Goal: Information Seeking & Learning: Check status

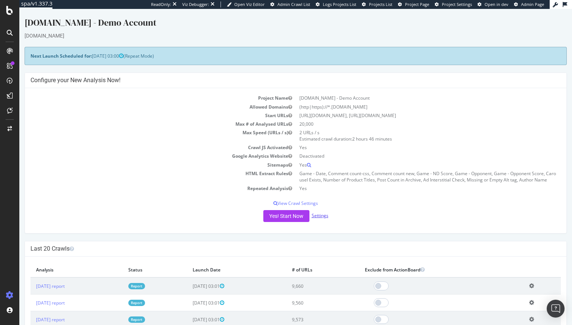
click at [318, 215] on link "Settings" at bounding box center [320, 216] width 17 height 6
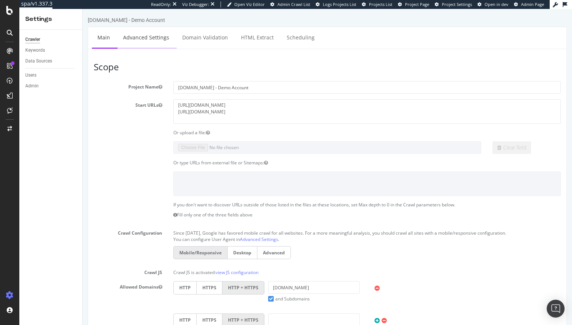
click at [151, 40] on link "Advanced Settings" at bounding box center [146, 37] width 57 height 20
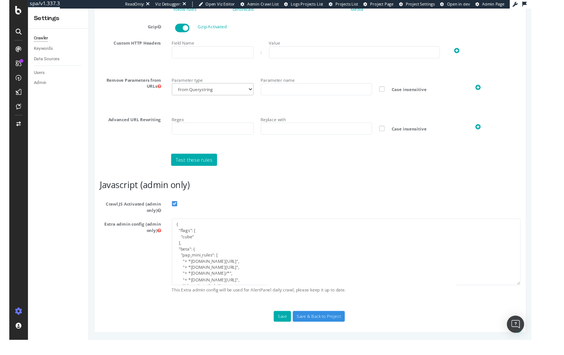
scroll to position [494, 0]
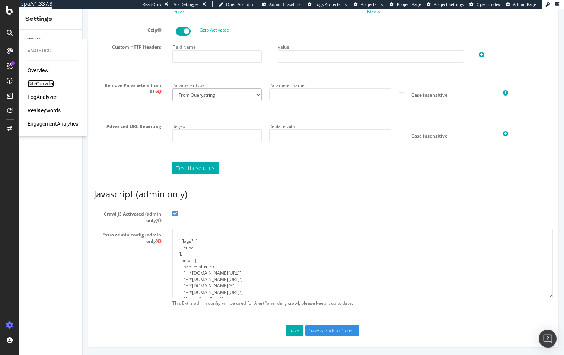
drag, startPoint x: 42, startPoint y: 85, endPoint x: 68, endPoint y: 92, distance: 27.0
click at [42, 85] on div "SiteCrawler" at bounding box center [41, 83] width 26 height 7
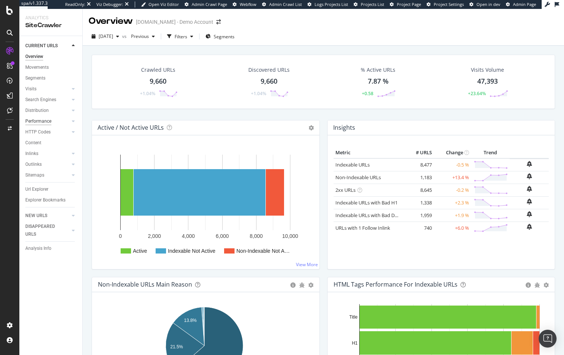
click at [42, 120] on div "Performance" at bounding box center [38, 122] width 26 height 8
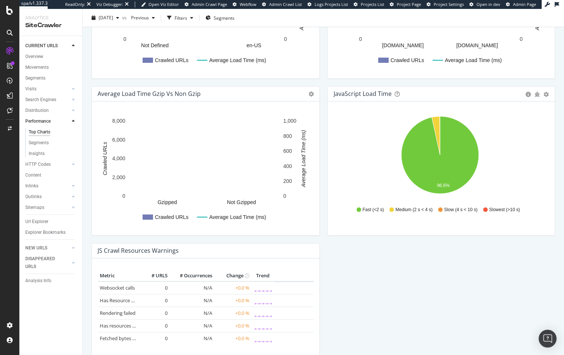
scroll to position [514, 0]
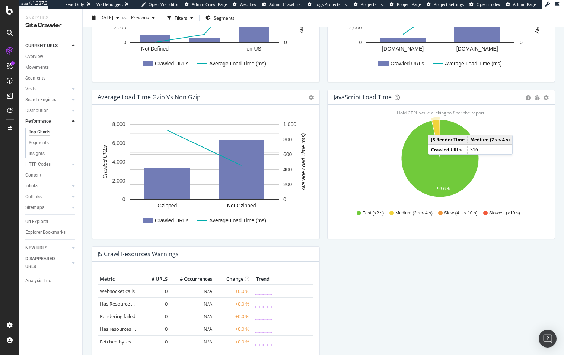
click at [433, 127] on icon "A chart." at bounding box center [435, 139] width 8 height 39
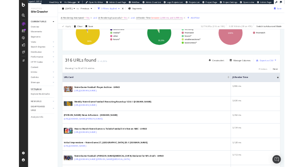
scroll to position [112, 0]
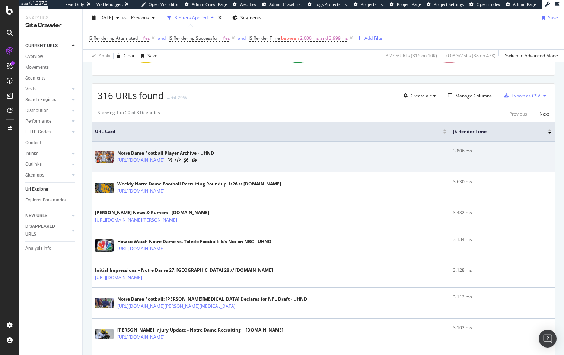
click at [165, 161] on link "https://www.uhnd.com/football/2020/04/19/uhnd-notre-dame-player-archive/" at bounding box center [140, 160] width 47 height 7
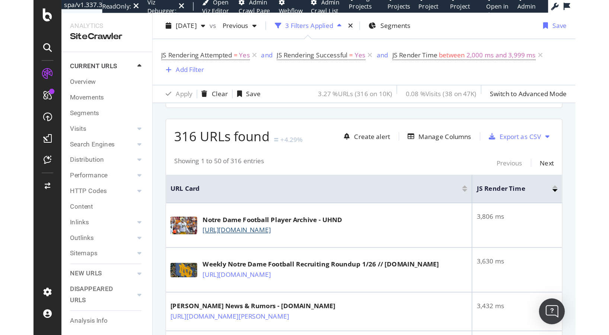
scroll to position [121, 0]
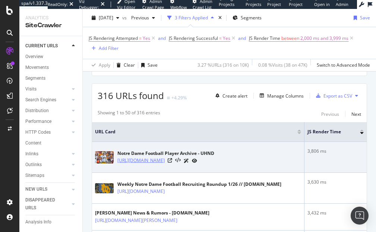
click at [157, 157] on link "https://www.uhnd.com/football/2020/04/19/uhnd-notre-dame-player-archive/" at bounding box center [140, 160] width 47 height 7
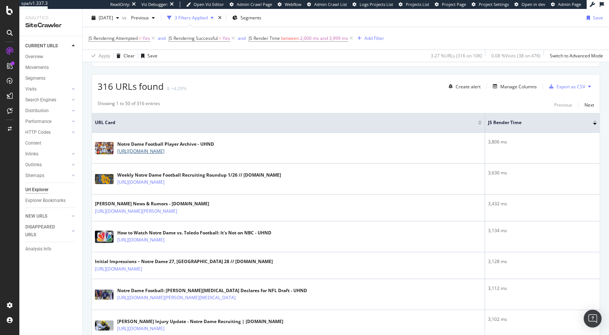
scroll to position [112, 0]
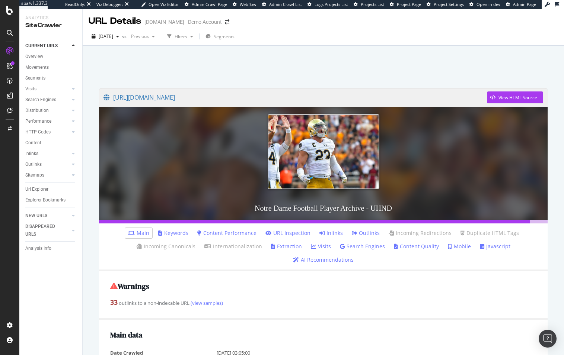
click at [480, 248] on link "Javascript" at bounding box center [495, 246] width 31 height 7
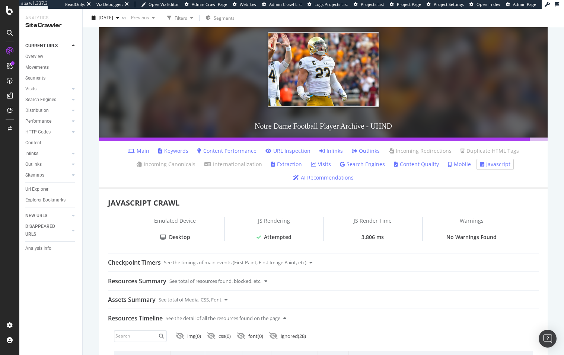
scroll to position [208, 0]
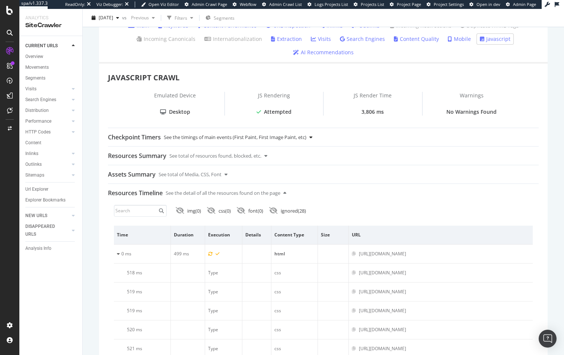
click at [312, 135] on icon at bounding box center [310, 137] width 3 height 5
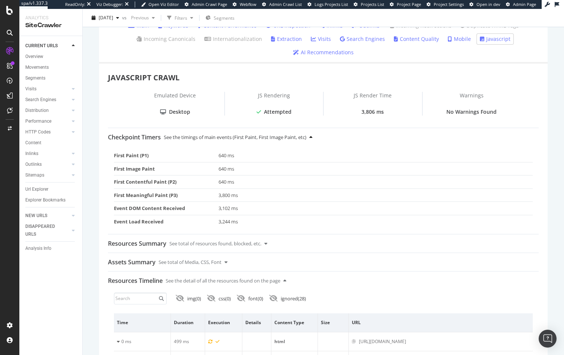
click at [312, 128] on div "Checkpoint Timers See the timings of main events (First Paint, First Image Pain…" at bounding box center [323, 137] width 431 height 18
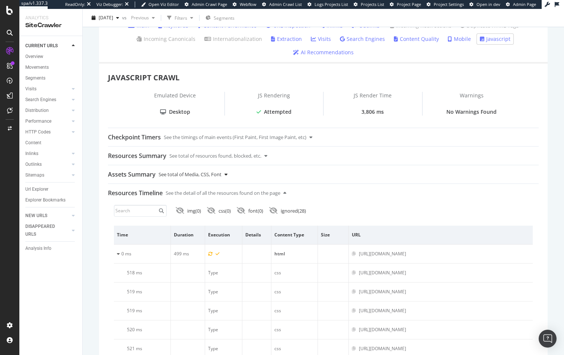
click at [225, 166] on div "Assets Summary See total of Media, CSS, Font" at bounding box center [323, 175] width 431 height 18
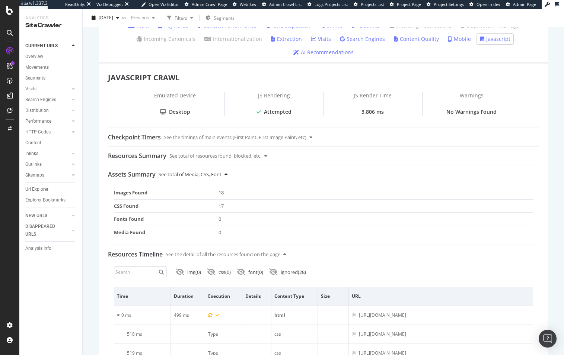
click at [226, 172] on icon at bounding box center [225, 174] width 3 height 5
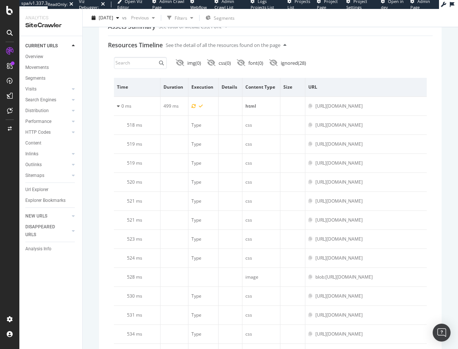
scroll to position [333, 0]
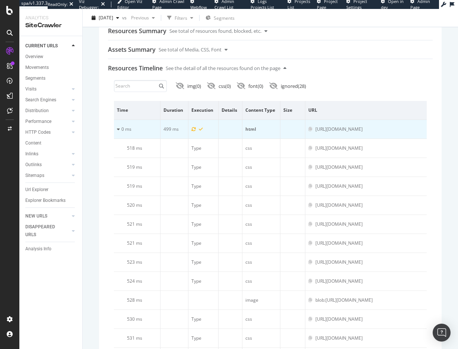
click at [118, 130] on icon at bounding box center [118, 129] width 3 height 4
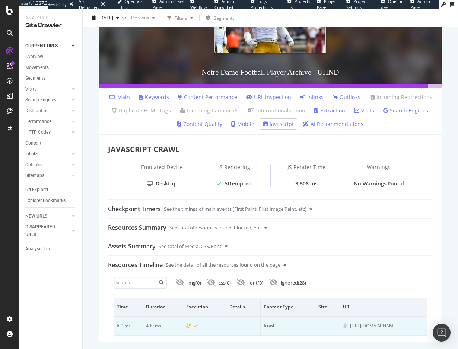
click at [118, 323] on icon at bounding box center [118, 325] width 2 height 4
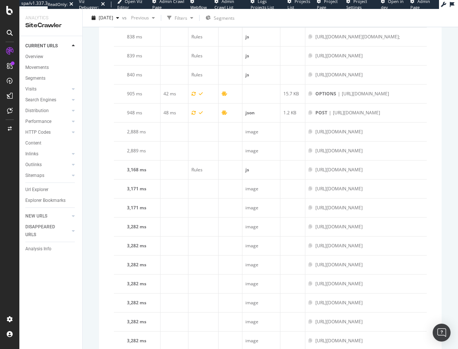
scroll to position [1040, 0]
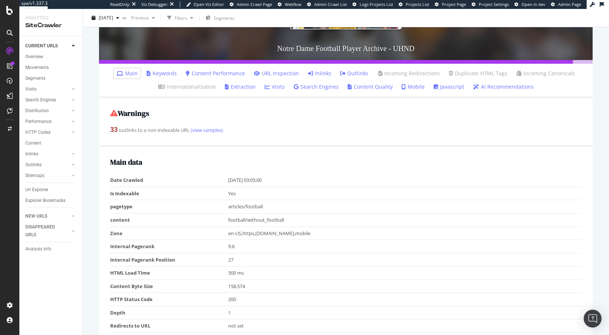
scroll to position [74, 0]
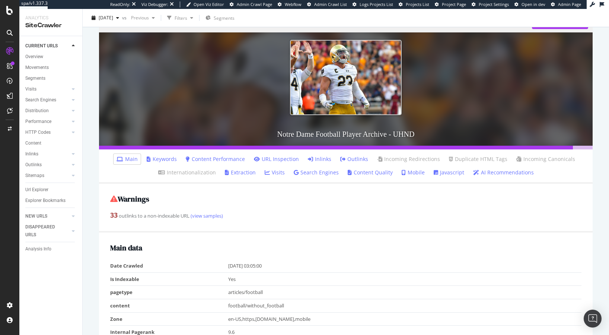
drag, startPoint x: 433, startPoint y: 172, endPoint x: 398, endPoint y: 188, distance: 38.3
click at [380, 172] on icon at bounding box center [436, 172] width 4 height 5
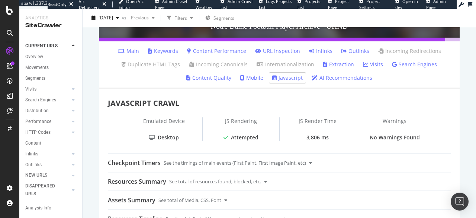
scroll to position [186, 0]
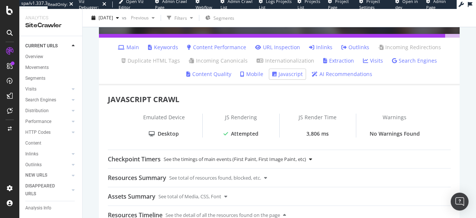
click at [312, 158] on icon at bounding box center [310, 159] width 3 height 5
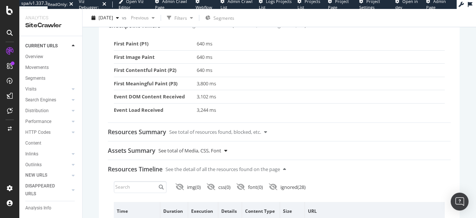
scroll to position [335, 0]
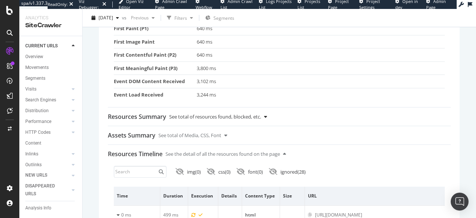
click at [267, 114] on icon at bounding box center [265, 116] width 3 height 5
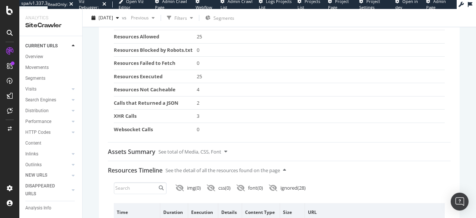
scroll to position [484, 0]
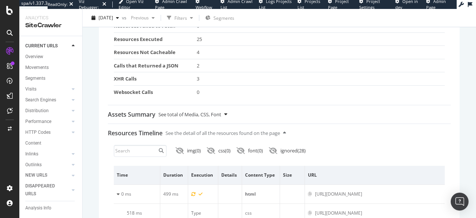
drag, startPoint x: 224, startPoint y: 114, endPoint x: 234, endPoint y: 112, distance: 10.1
click at [225, 113] on div "Assets Summary See total of Media, CSS, Font" at bounding box center [279, 114] width 343 height 18
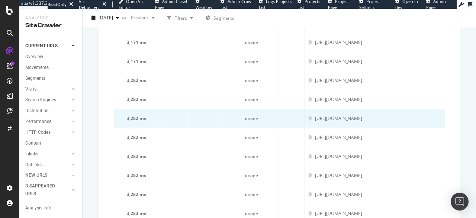
scroll to position [1452, 0]
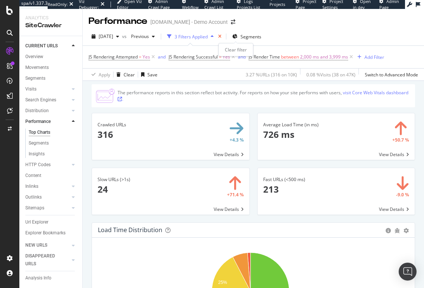
click at [221, 36] on icon "times" at bounding box center [219, 36] width 3 height 4
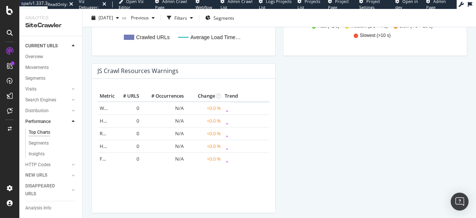
scroll to position [687, 0]
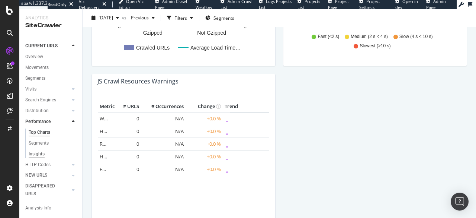
click at [29, 155] on div "Insights" at bounding box center [37, 154] width 16 height 8
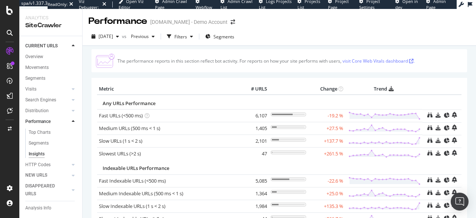
scroll to position [37, 0]
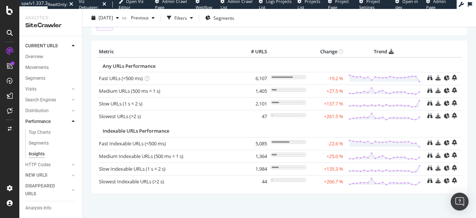
drag, startPoint x: 33, startPoint y: 132, endPoint x: 91, endPoint y: 144, distance: 59.3
click at [33, 132] on div "Top Charts" at bounding box center [40, 132] width 22 height 8
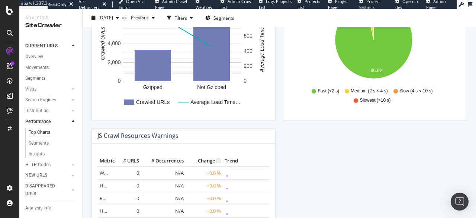
scroll to position [670, 0]
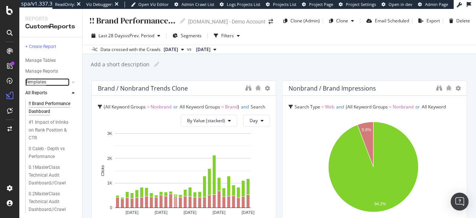
click at [45, 80] on div "Templates" at bounding box center [35, 82] width 21 height 8
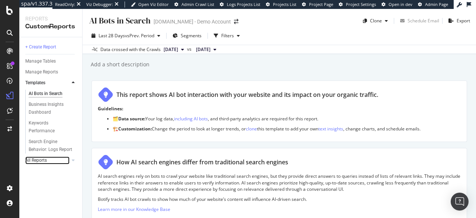
click at [48, 159] on link "All Reports" at bounding box center [47, 160] width 44 height 8
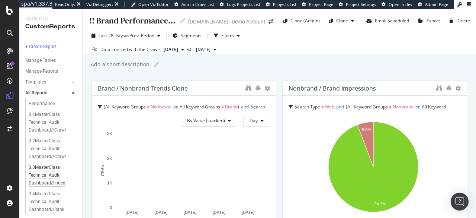
scroll to position [37, 0]
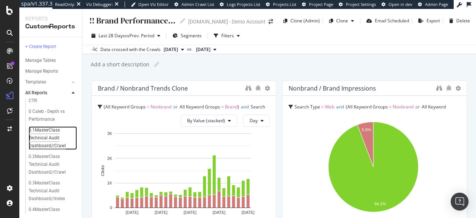
click at [39, 144] on div "0.1MasterClass Technical Audit Dashboard//Crawl" at bounding box center [51, 137] width 45 height 23
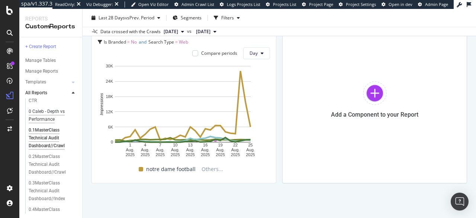
scroll to position [74, 0]
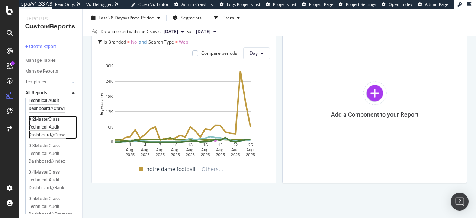
click at [39, 138] on div "0.2MasterClass Technical Audit Dashboard//Crawl" at bounding box center [51, 126] width 45 height 23
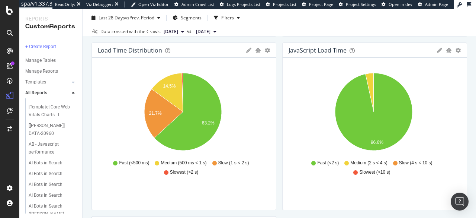
scroll to position [409, 0]
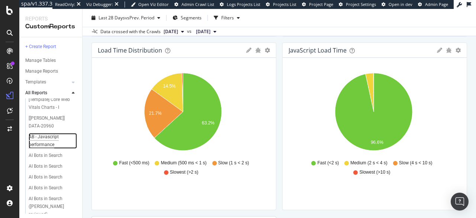
click at [44, 149] on div "AB - Javascript performance" at bounding box center [50, 141] width 43 height 16
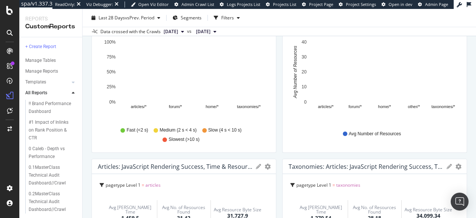
scroll to position [74, 0]
